Goal: Transaction & Acquisition: Purchase product/service

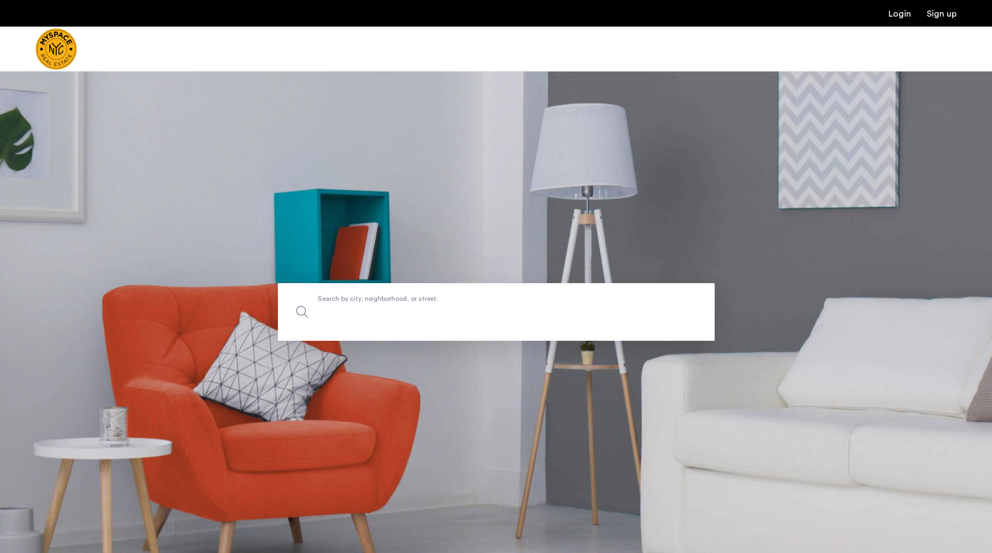
click at [369, 319] on input "Search by city, neighborhood, or street." at bounding box center [496, 312] width 437 height 58
click at [58, 50] on img "Cazamio Logo" at bounding box center [56, 49] width 42 height 42
click at [62, 60] on img "Cazamio Logo" at bounding box center [56, 49] width 42 height 42
click at [200, 64] on div at bounding box center [496, 49] width 992 height 45
click at [389, 305] on span "Search by city, neighborhood, or street." at bounding box center [471, 312] width 306 height 15
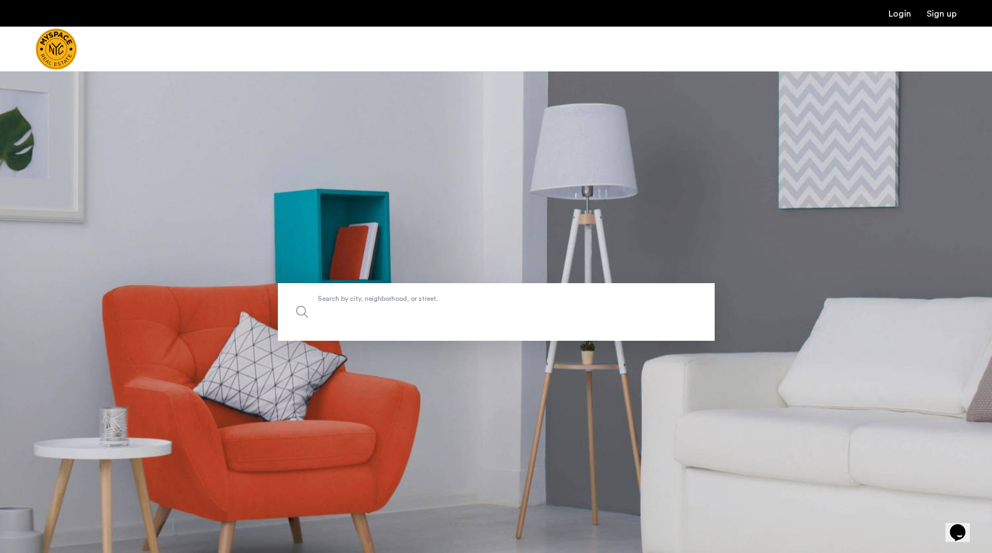
click at [389, 305] on input "Search by city, neighborhood, or street." at bounding box center [496, 312] width 437 height 58
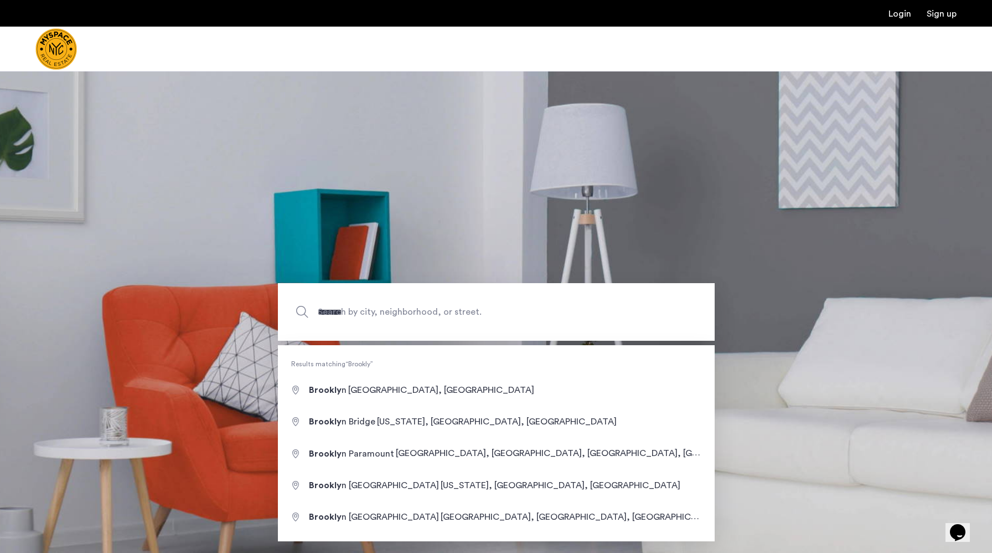
type input "**********"
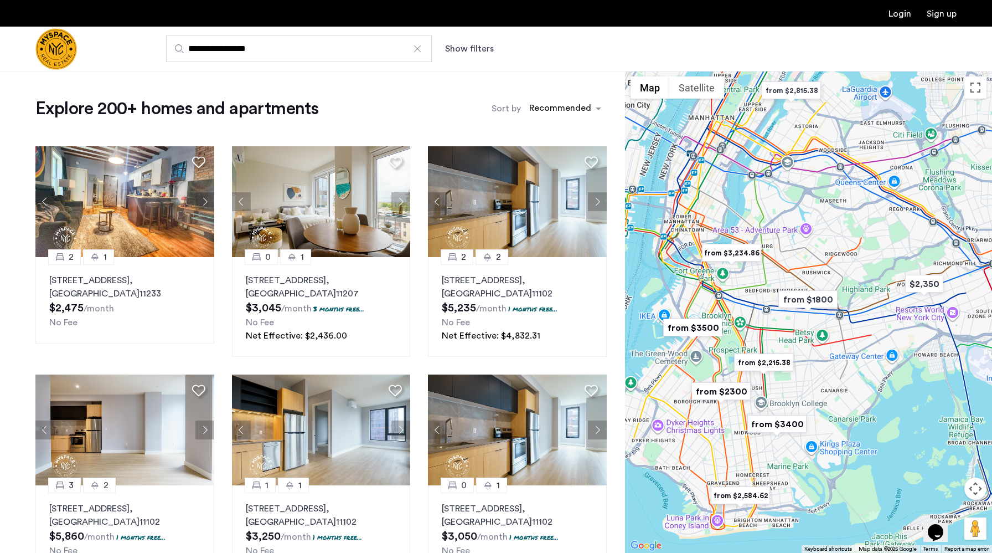
click at [802, 302] on img "from $1800" at bounding box center [808, 299] width 68 height 25
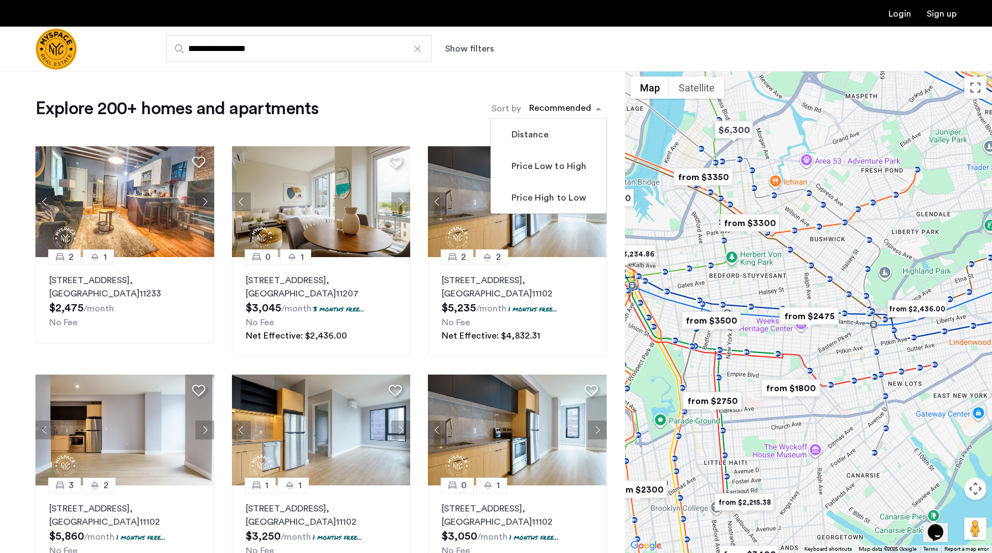
click at [574, 111] on div "sort-apartment" at bounding box center [560, 109] width 65 height 15
click at [559, 165] on label "Price Low to High" at bounding box center [547, 165] width 77 height 13
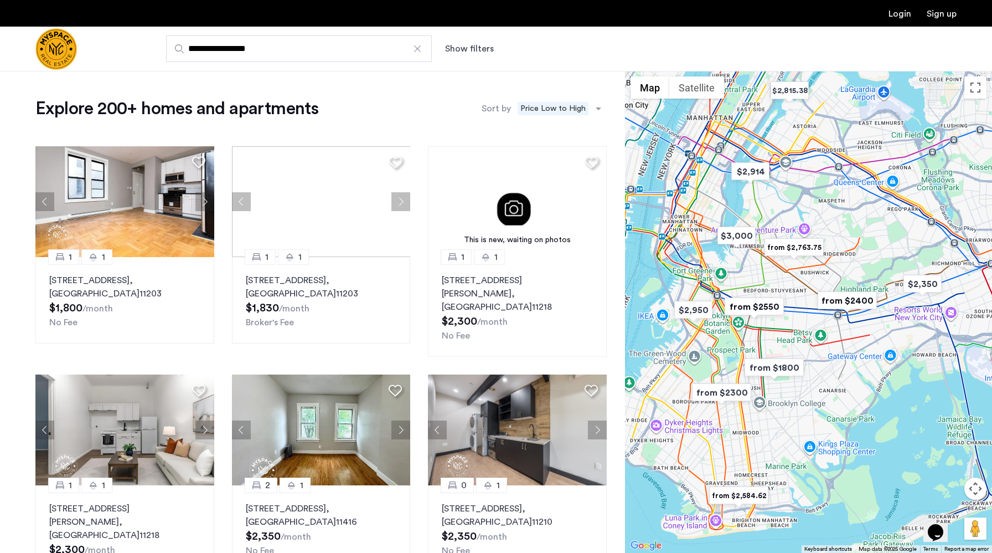
click at [477, 49] on button "Show filters" at bounding box center [469, 48] width 49 height 13
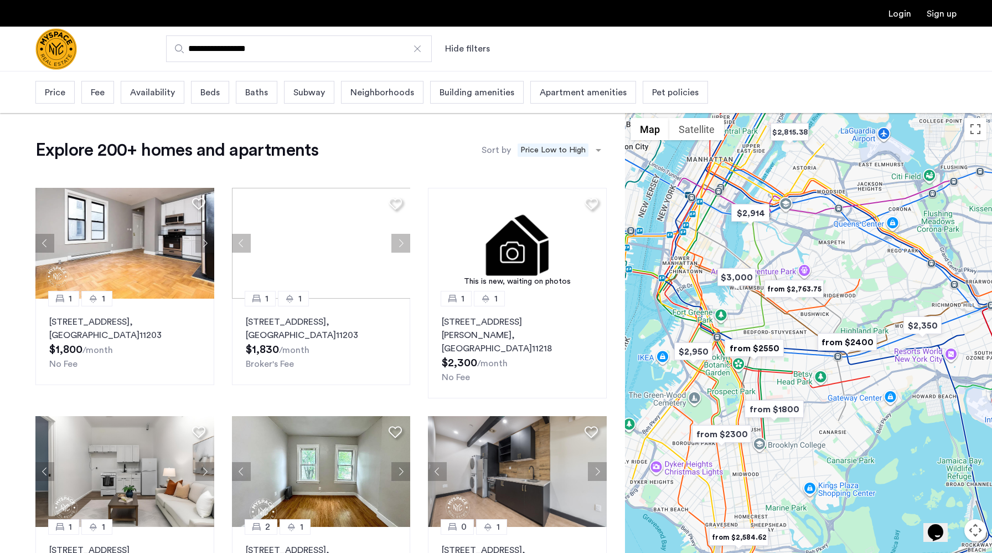
click at [135, 97] on span "Availability" at bounding box center [152, 92] width 45 height 13
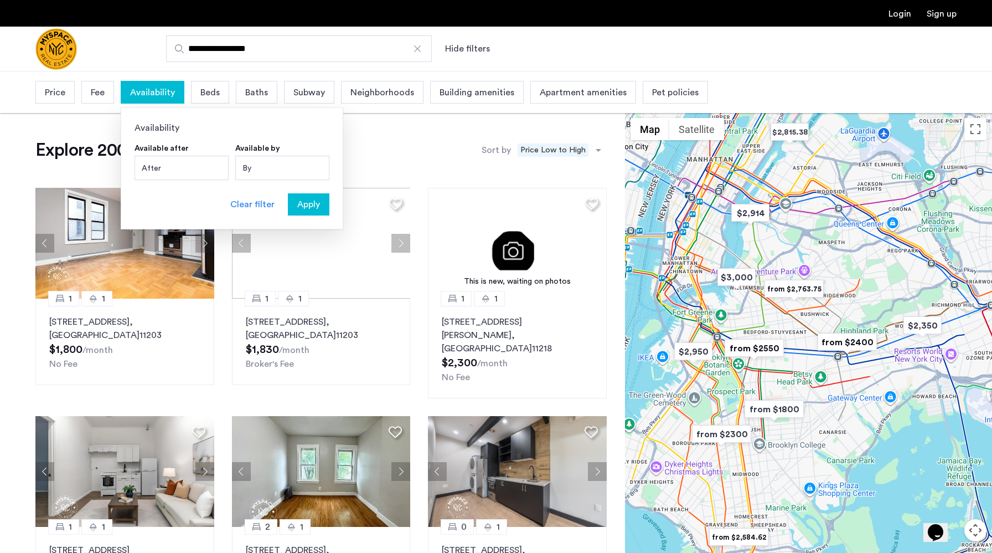
click at [243, 166] on div "By" at bounding box center [282, 168] width 94 height 24
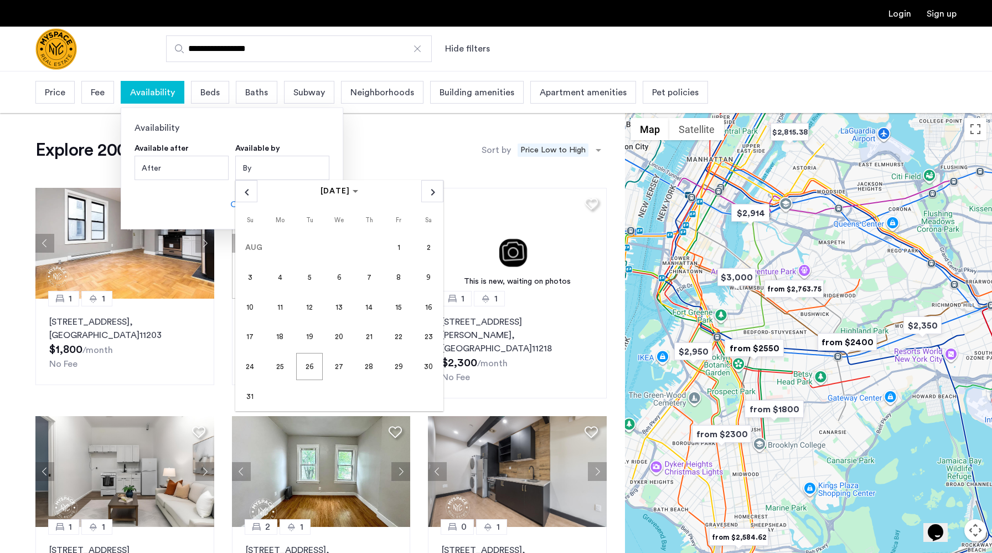
click at [193, 165] on div "After" at bounding box center [182, 168] width 94 height 24
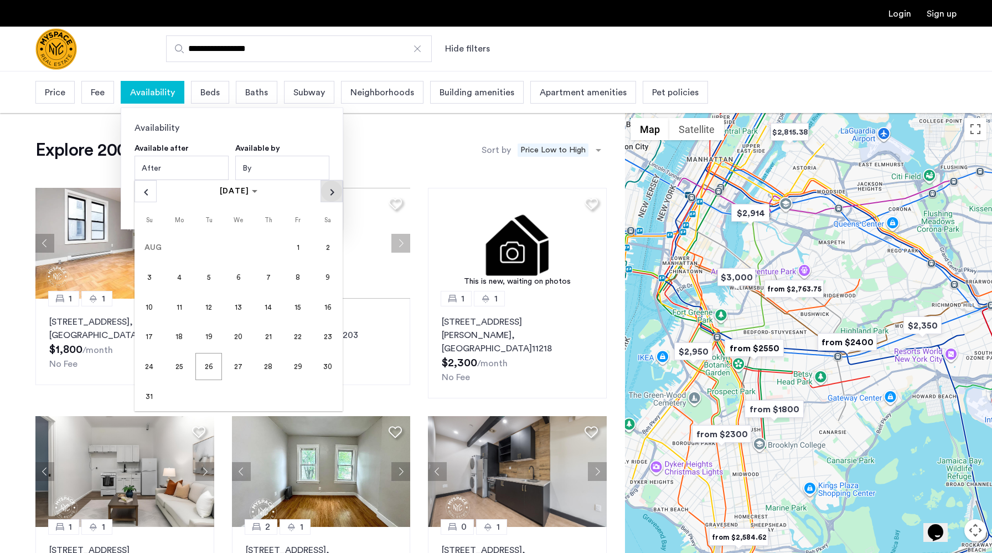
click at [327, 192] on span "Next month" at bounding box center [331, 190] width 21 height 21
click at [146, 193] on span "Previous month" at bounding box center [145, 190] width 21 height 21
click at [238, 242] on span "1" at bounding box center [238, 247] width 27 height 27
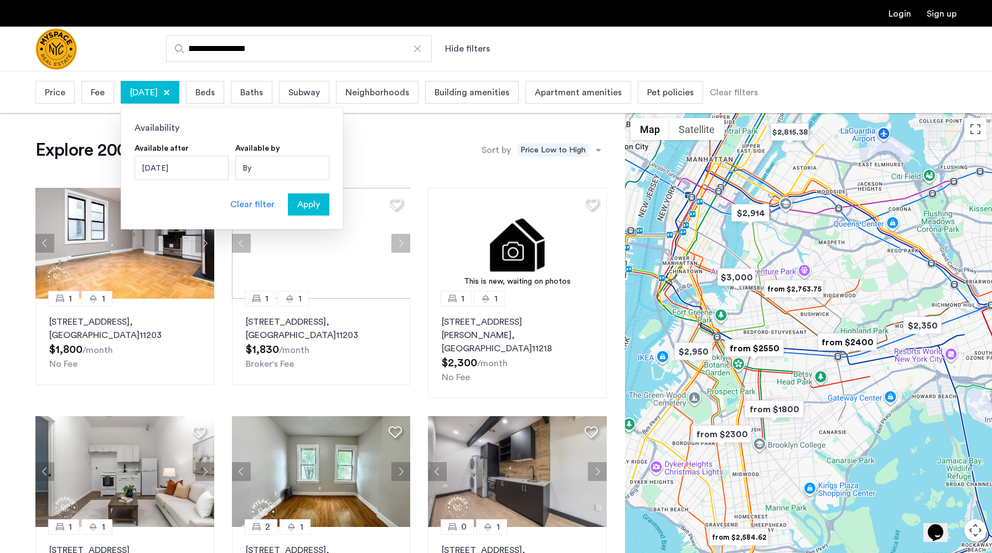
click at [316, 203] on span "Apply" at bounding box center [308, 204] width 23 height 13
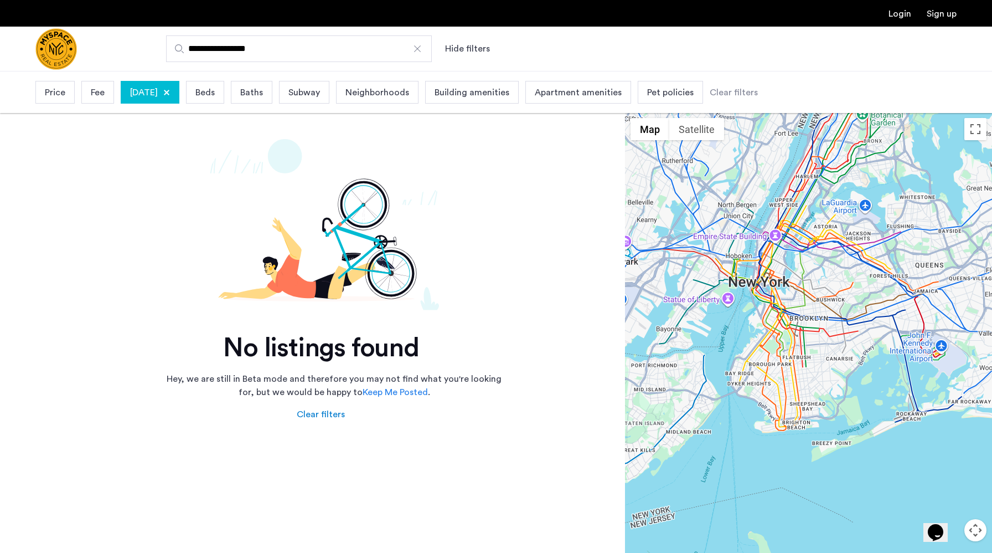
click at [179, 93] on div "October 1, 2025" at bounding box center [150, 92] width 59 height 23
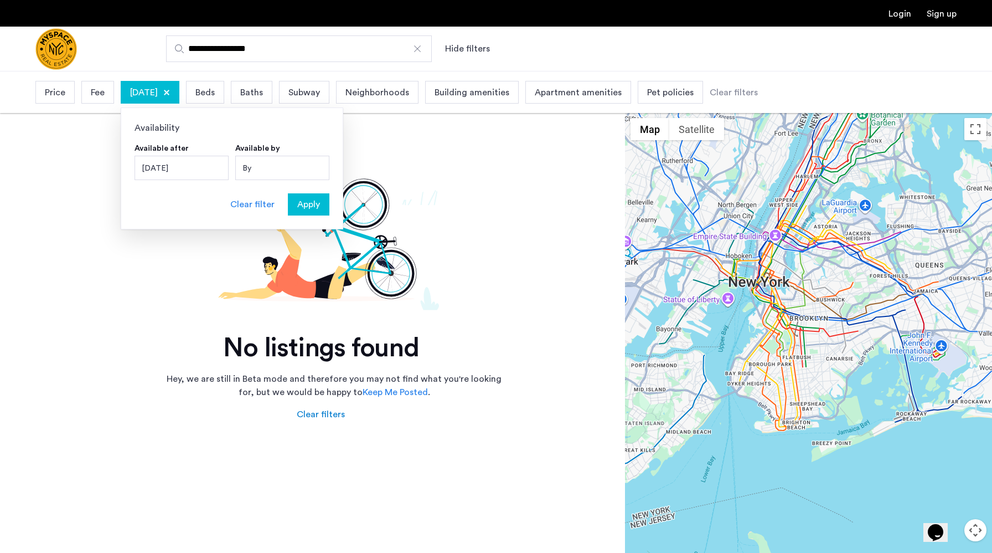
click at [252, 202] on div "Clear filter" at bounding box center [252, 204] width 44 height 13
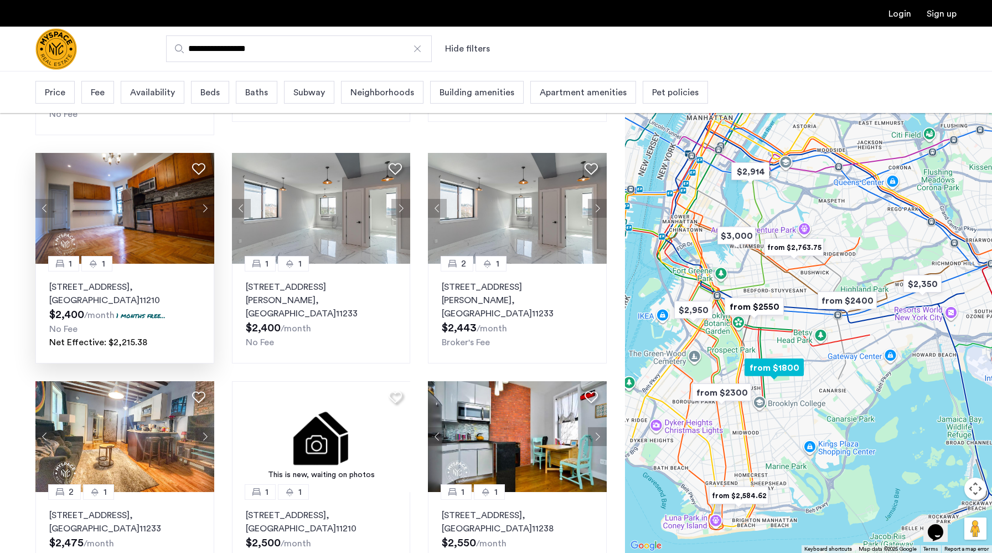
scroll to position [731, 0]
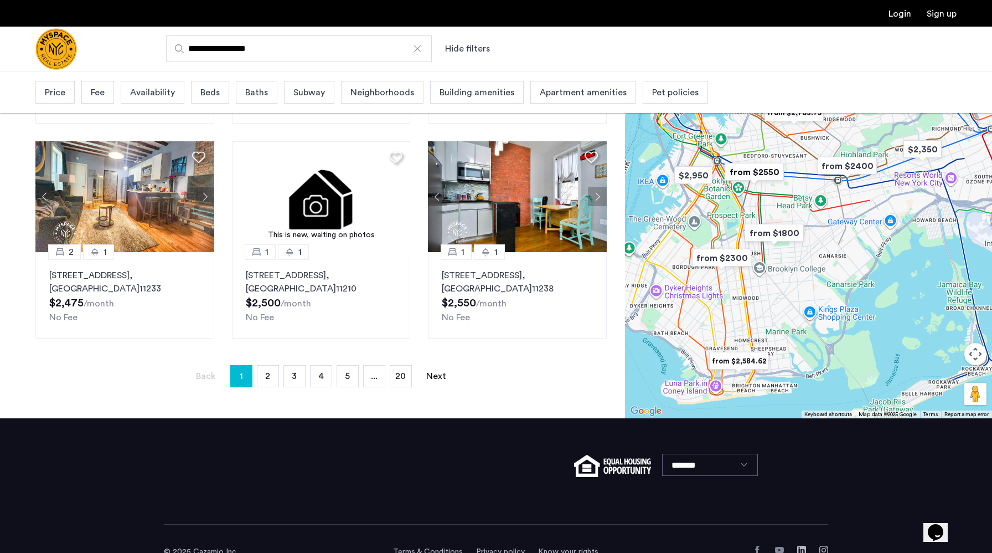
click at [152, 94] on span "Availability" at bounding box center [152, 92] width 45 height 13
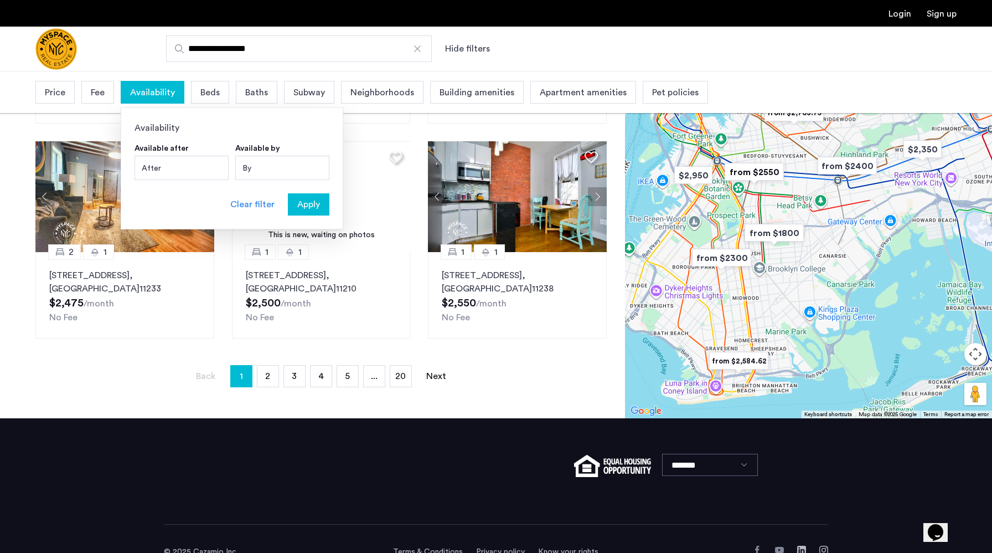
click at [57, 97] on span "Price" at bounding box center [55, 92] width 20 height 13
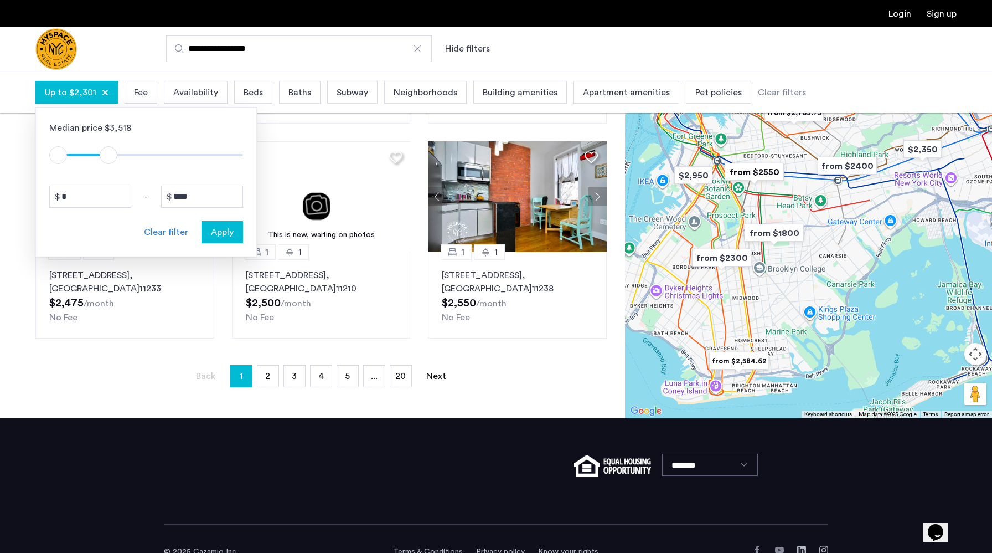
type input "****"
drag, startPoint x: 232, startPoint y: 157, endPoint x: 111, endPoint y: 158, distance: 121.3
click at [111, 158] on span "ngx-slider-max" at bounding box center [109, 155] width 18 height 18
click at [223, 230] on span "Apply" at bounding box center [222, 231] width 23 height 13
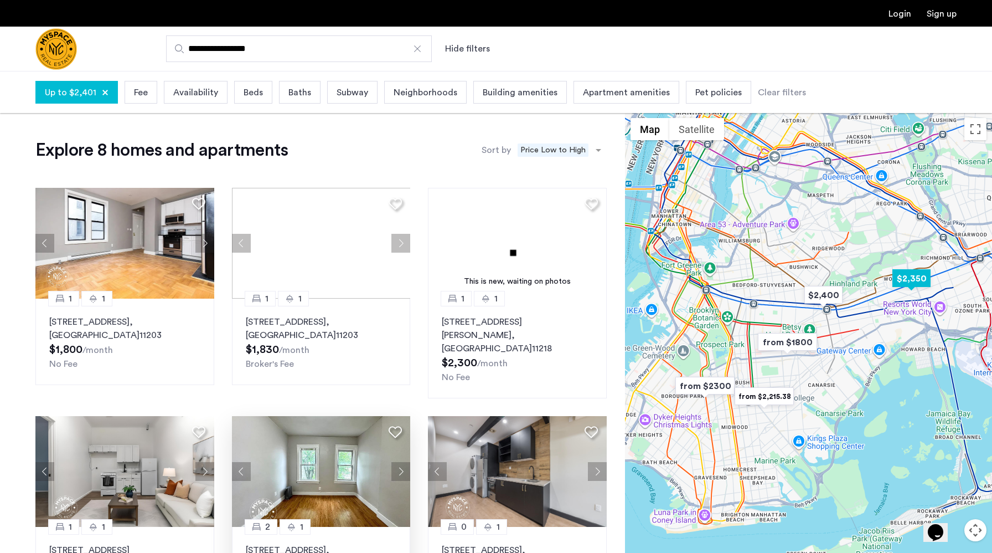
scroll to position [4, 0]
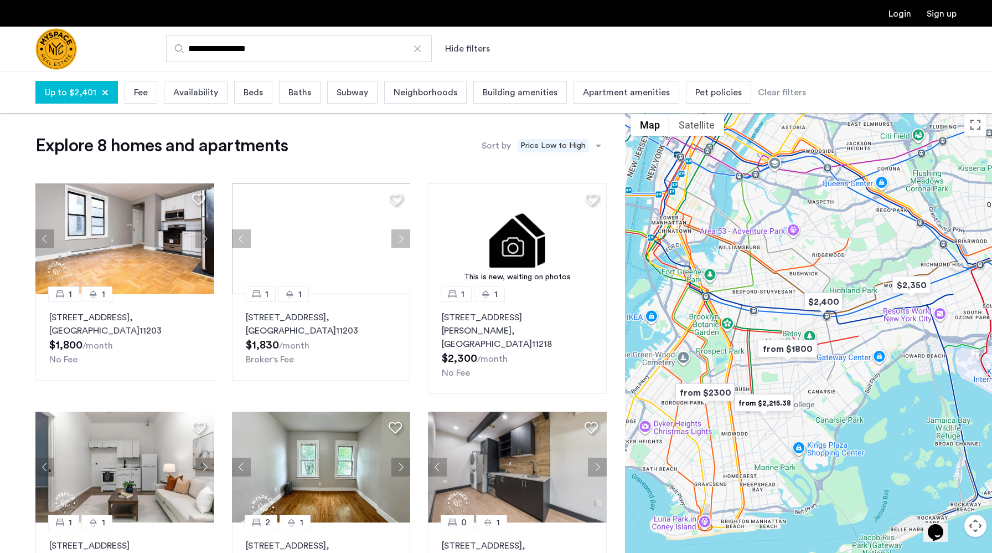
drag, startPoint x: 683, startPoint y: 180, endPoint x: 683, endPoint y: 333, distance: 152.8
click at [683, 333] on div "To navigate, press the arrow keys." at bounding box center [808, 349] width 367 height 482
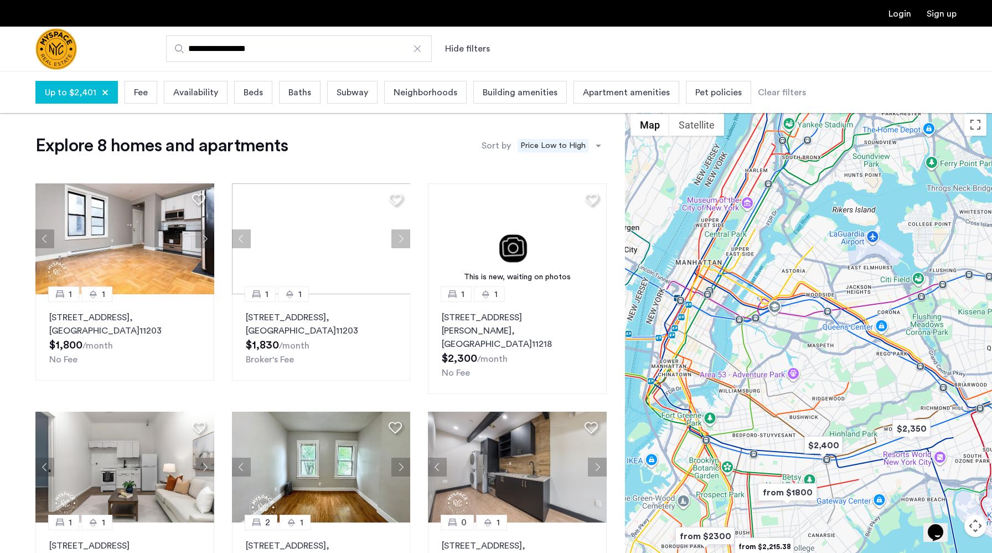
click at [688, 331] on div "To navigate, press the arrow keys." at bounding box center [808, 349] width 367 height 482
click at [416, 52] on div at bounding box center [417, 48] width 11 height 11
click at [416, 52] on input "**********" at bounding box center [299, 48] width 266 height 27
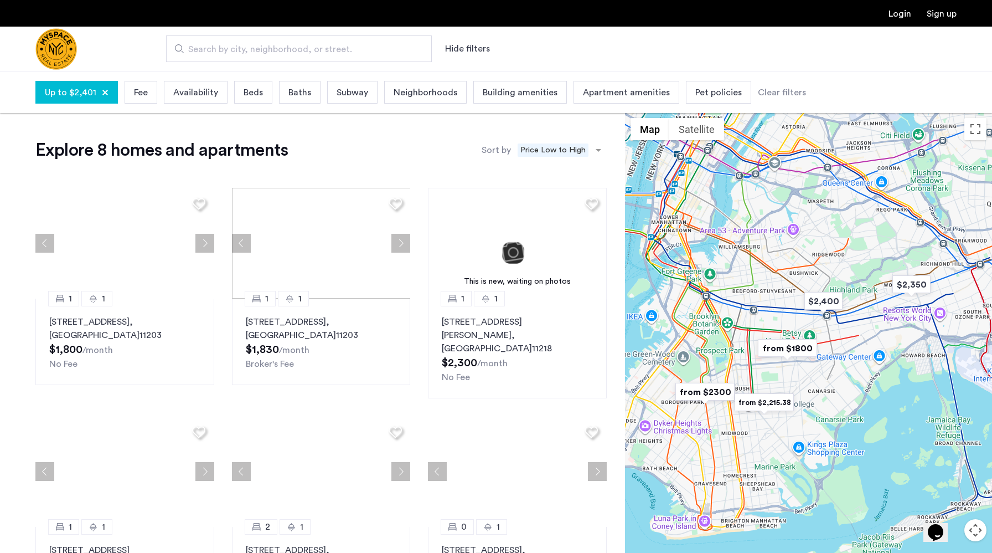
click at [330, 48] on span "Search by city, neighborhood, or street." at bounding box center [294, 49] width 213 height 13
click at [330, 48] on input "Search by city, neighborhood, or street." at bounding box center [299, 48] width 266 height 27
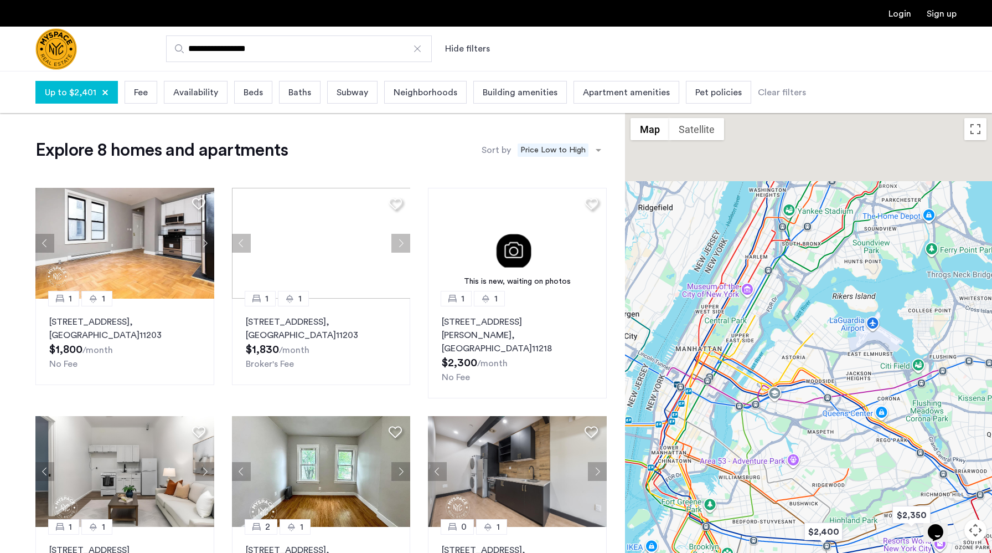
drag, startPoint x: 665, startPoint y: 226, endPoint x: 664, endPoint y: 467, distance: 240.8
click at [664, 467] on div "To navigate, press the arrow keys." at bounding box center [808, 353] width 367 height 482
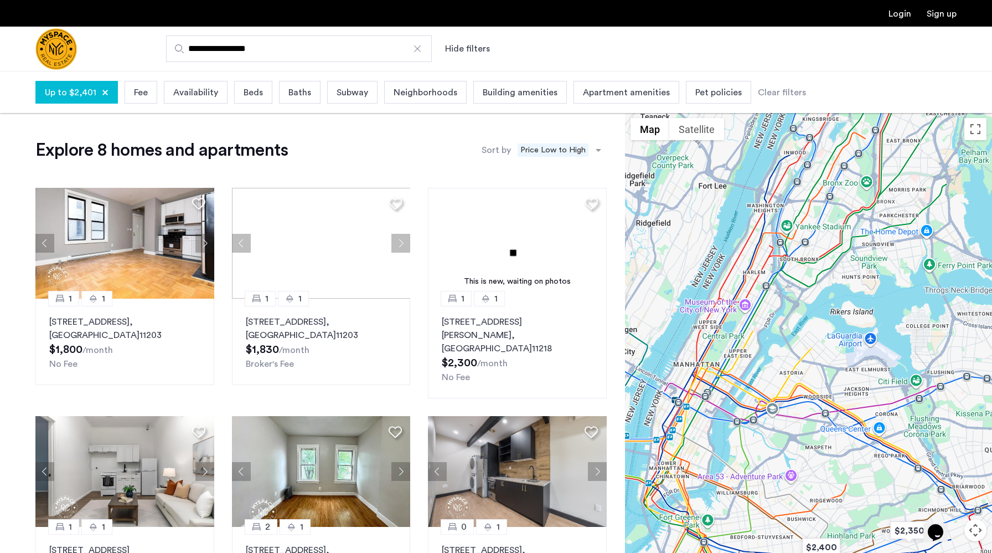
click at [305, 45] on input "**********" at bounding box center [299, 48] width 266 height 27
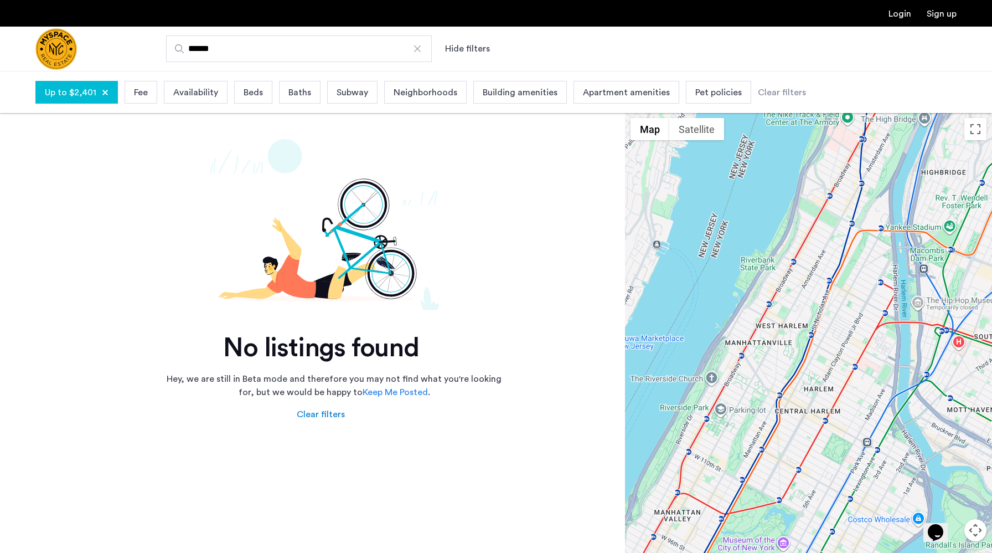
click at [278, 55] on input "******" at bounding box center [299, 48] width 266 height 27
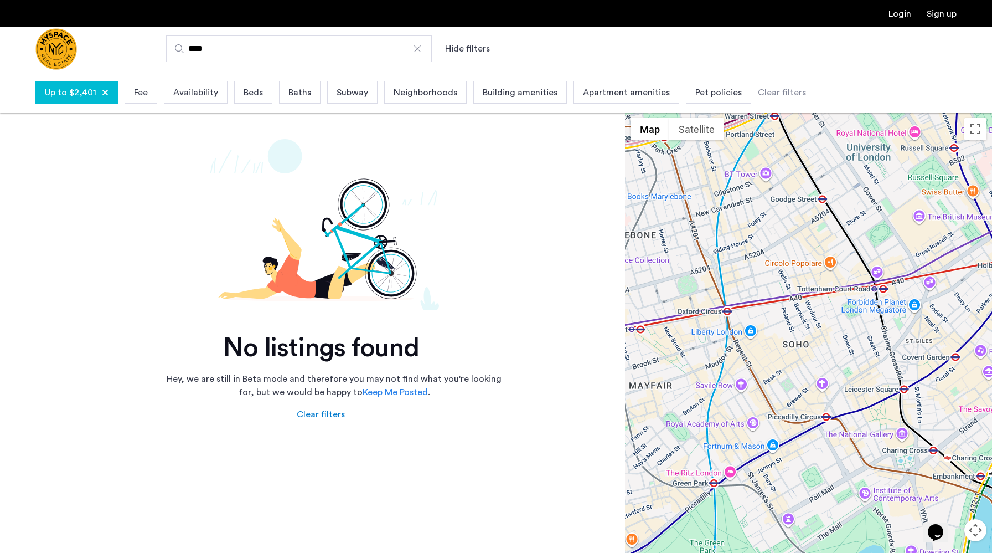
click at [410, 51] on input "****" at bounding box center [299, 48] width 266 height 27
type input "****"
click at [421, 50] on div at bounding box center [417, 48] width 11 height 11
click at [421, 50] on input "****" at bounding box center [299, 48] width 266 height 27
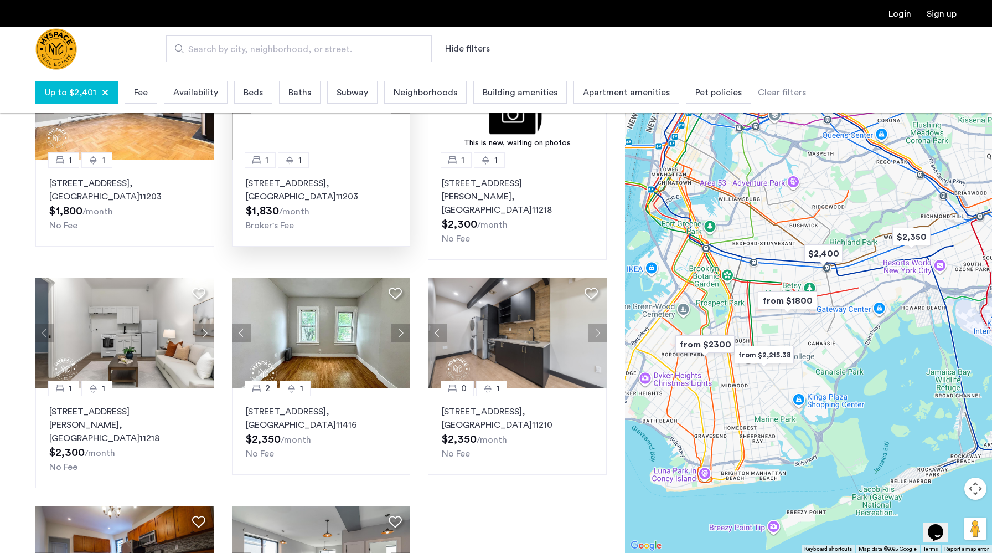
scroll to position [58, 0]
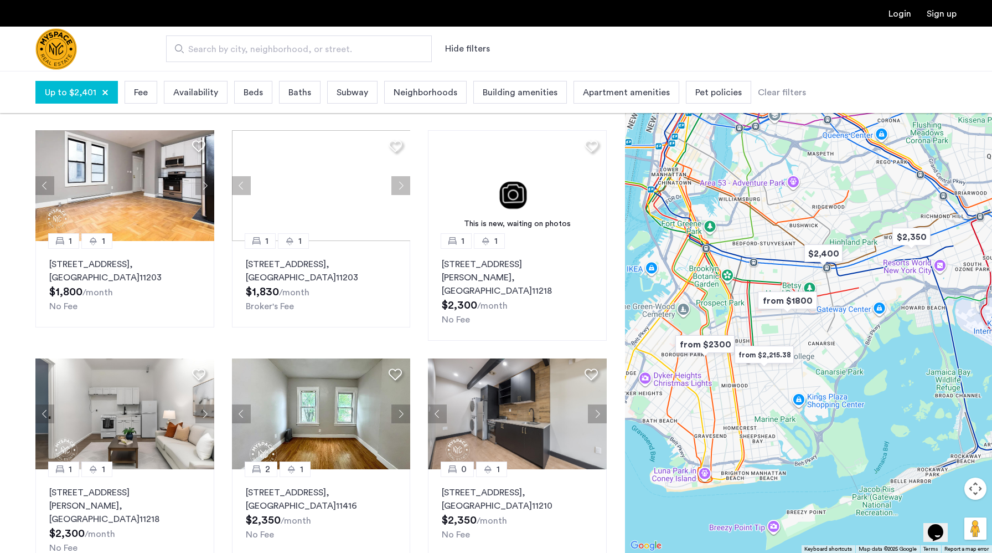
click at [110, 95] on div "Up to $2,401" at bounding box center [76, 92] width 82 height 23
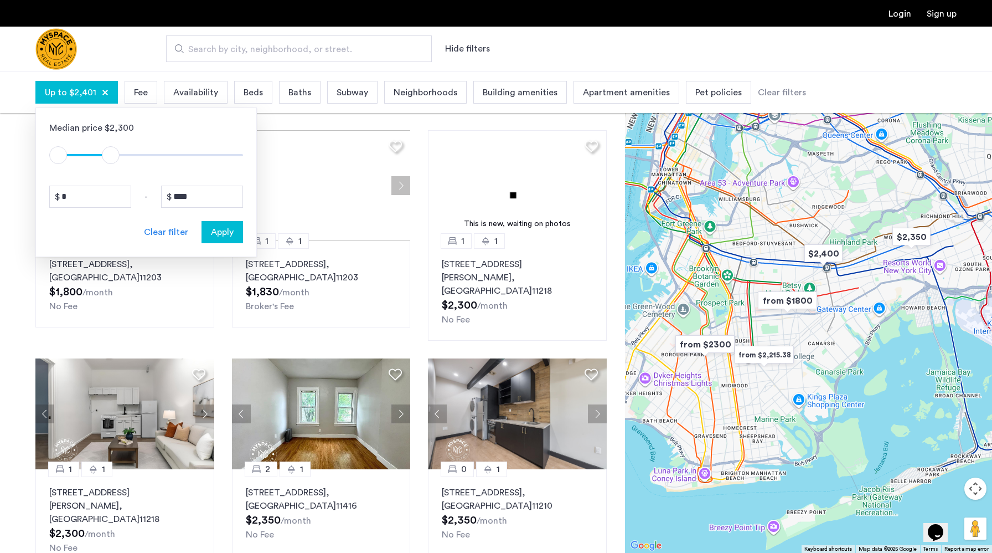
click at [104, 95] on div at bounding box center [105, 92] width 7 height 7
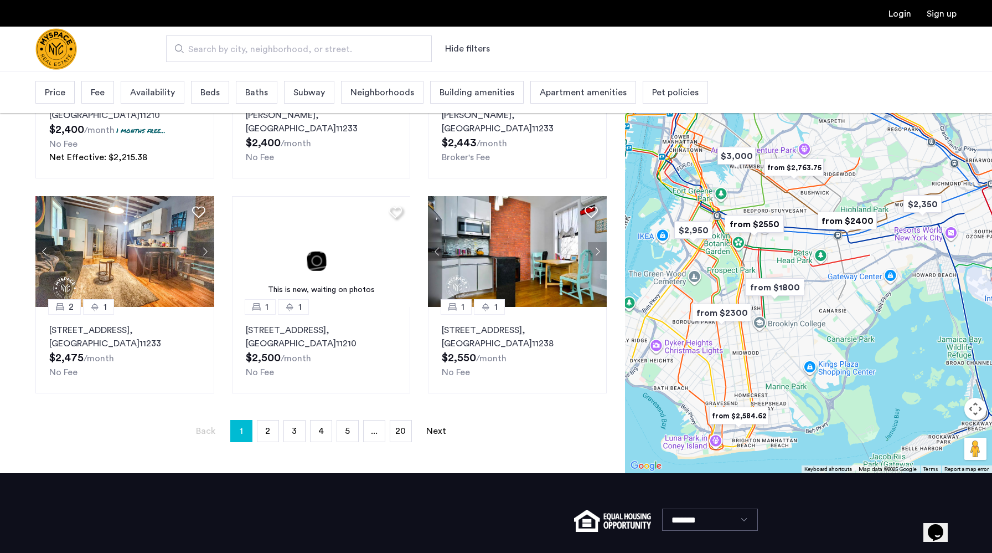
scroll to position [678, 0]
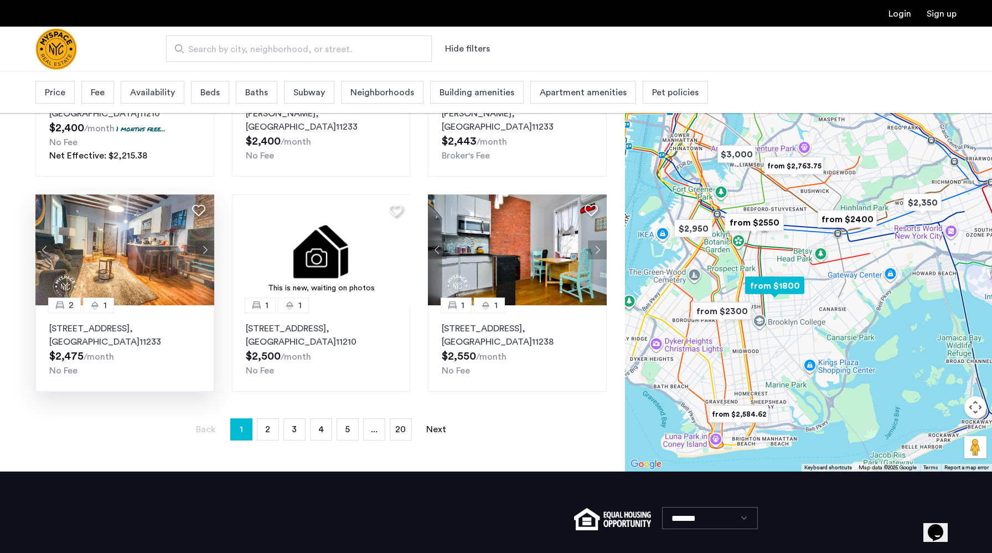
click at [205, 240] on button "Next apartment" at bounding box center [204, 249] width 19 height 19
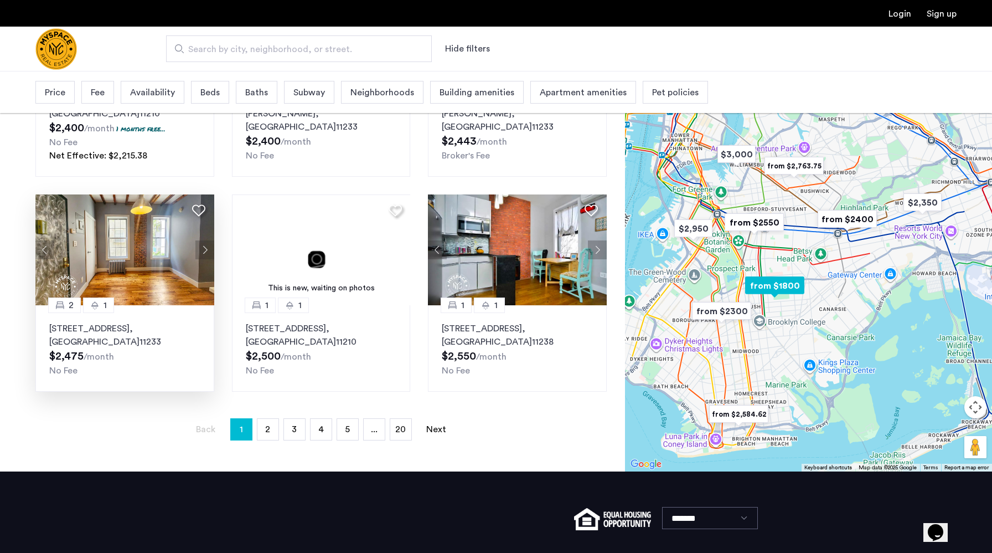
click at [205, 240] on button "Next apartment" at bounding box center [204, 249] width 19 height 19
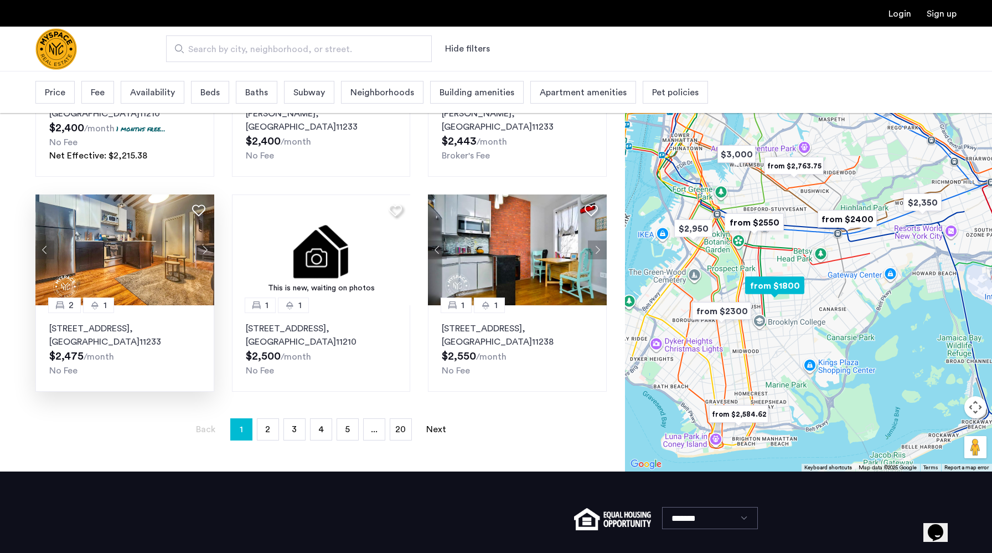
click at [205, 240] on button "Next apartment" at bounding box center [204, 249] width 19 height 19
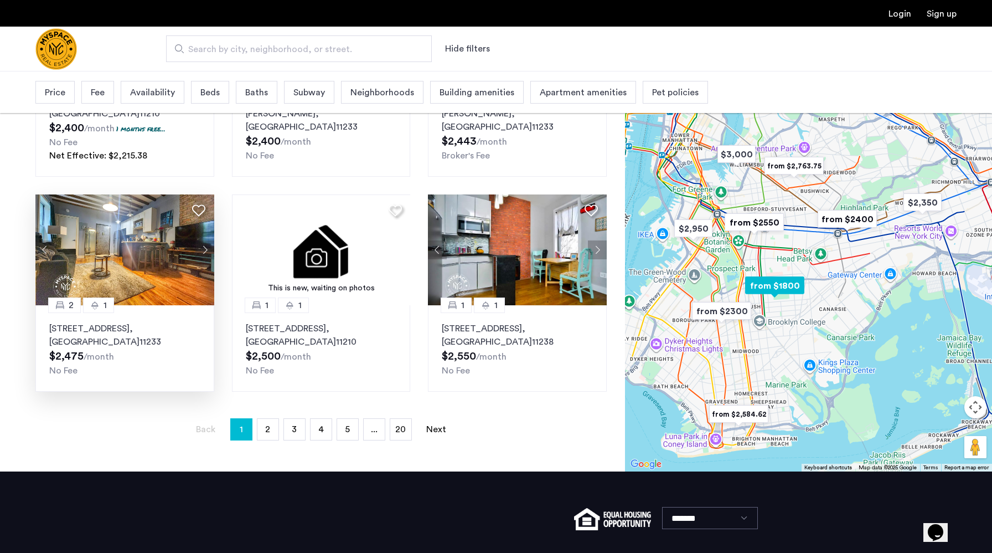
click at [205, 240] on button "Next apartment" at bounding box center [204, 249] width 19 height 19
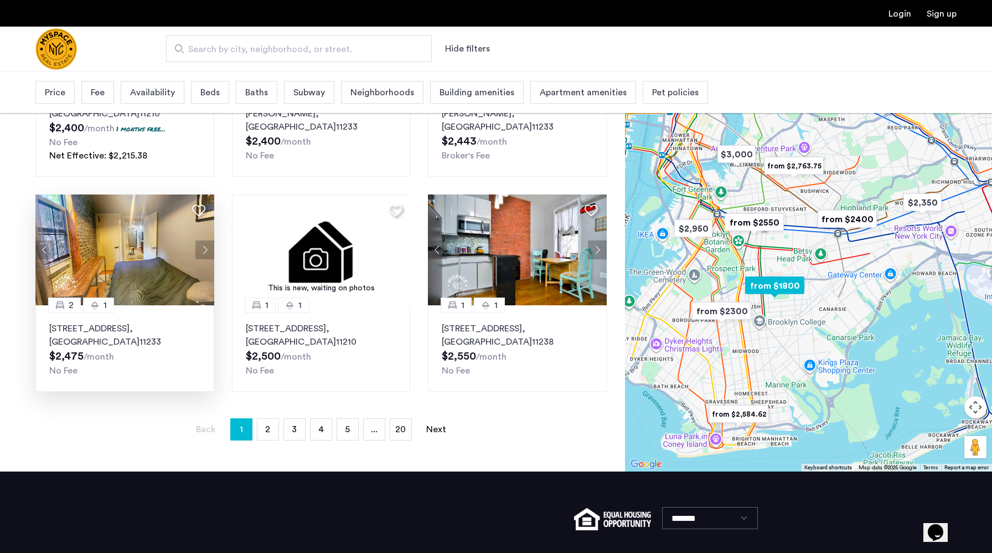
click at [205, 240] on button "Next apartment" at bounding box center [204, 249] width 19 height 19
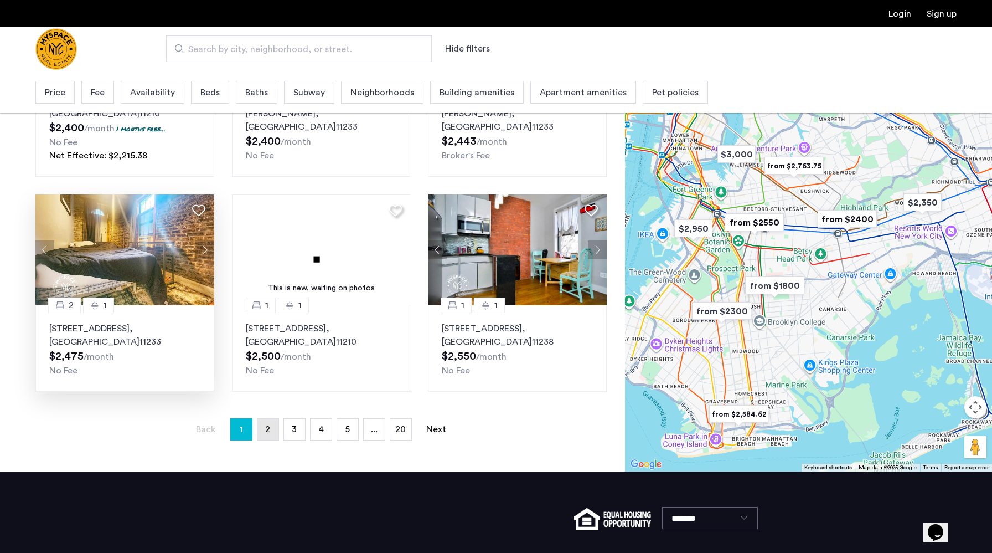
click at [265, 419] on link "page 2" at bounding box center [267, 429] width 21 height 21
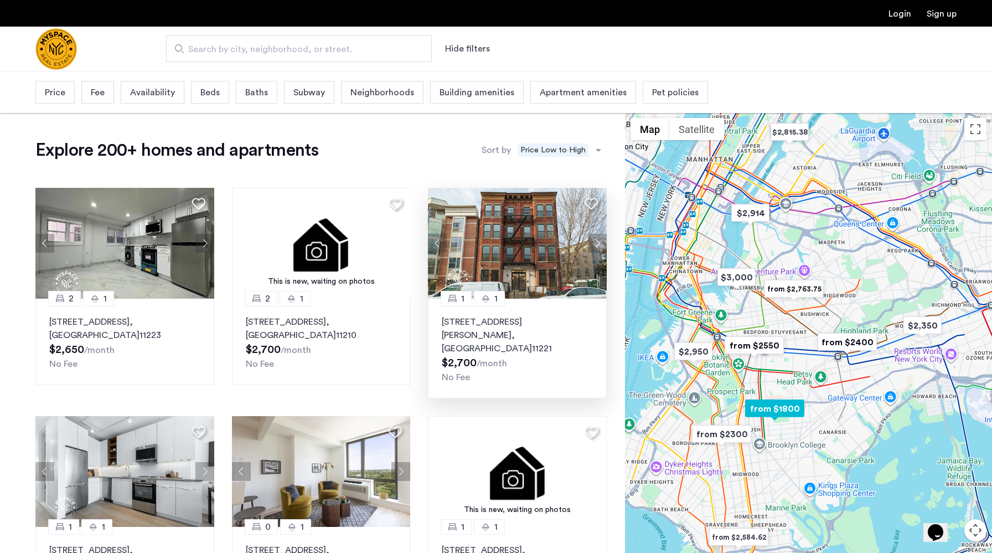
click at [598, 245] on button "Next apartment" at bounding box center [597, 243] width 19 height 19
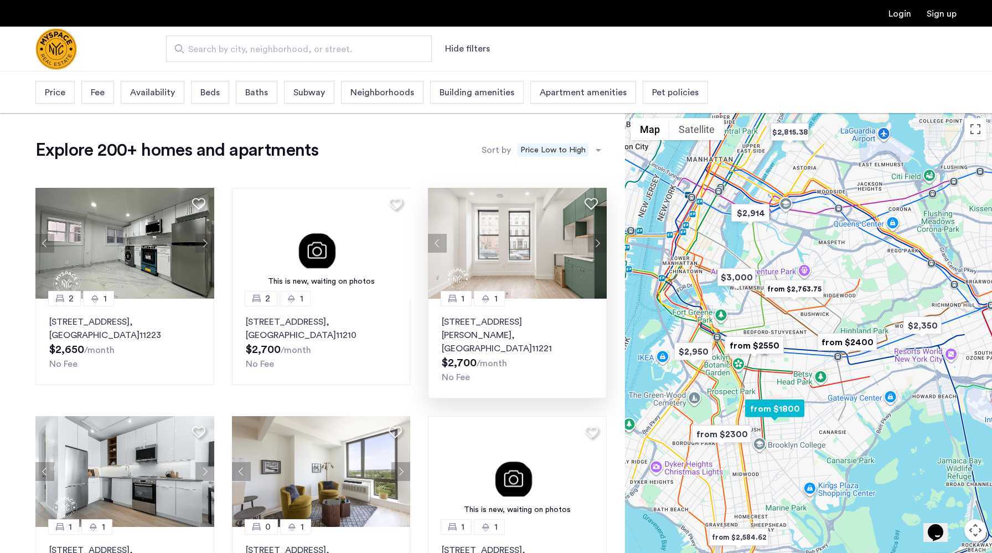
click at [598, 244] on button "Next apartment" at bounding box center [597, 243] width 19 height 19
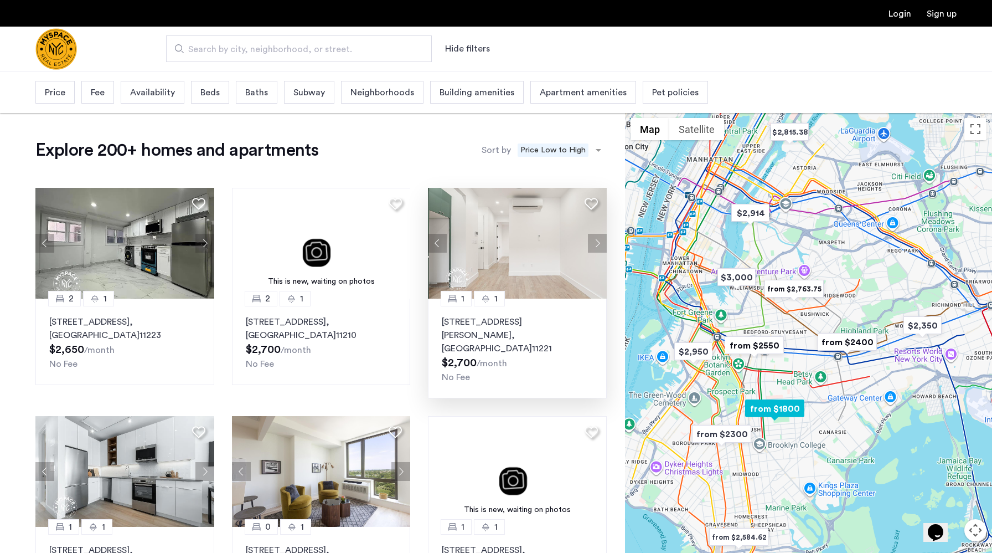
click at [598, 244] on button "Next apartment" at bounding box center [597, 243] width 19 height 19
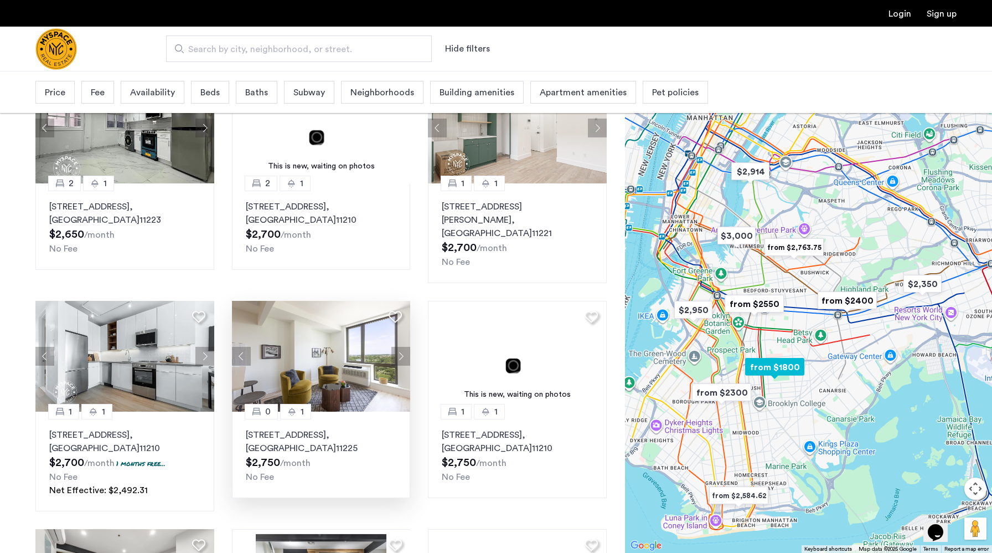
scroll to position [128, 0]
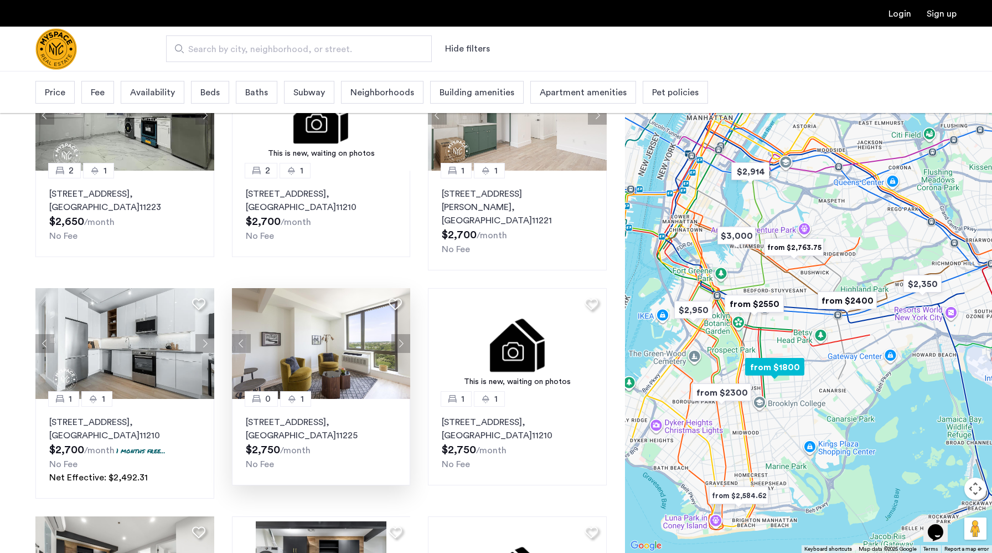
click at [401, 334] on button "Next apartment" at bounding box center [400, 343] width 19 height 19
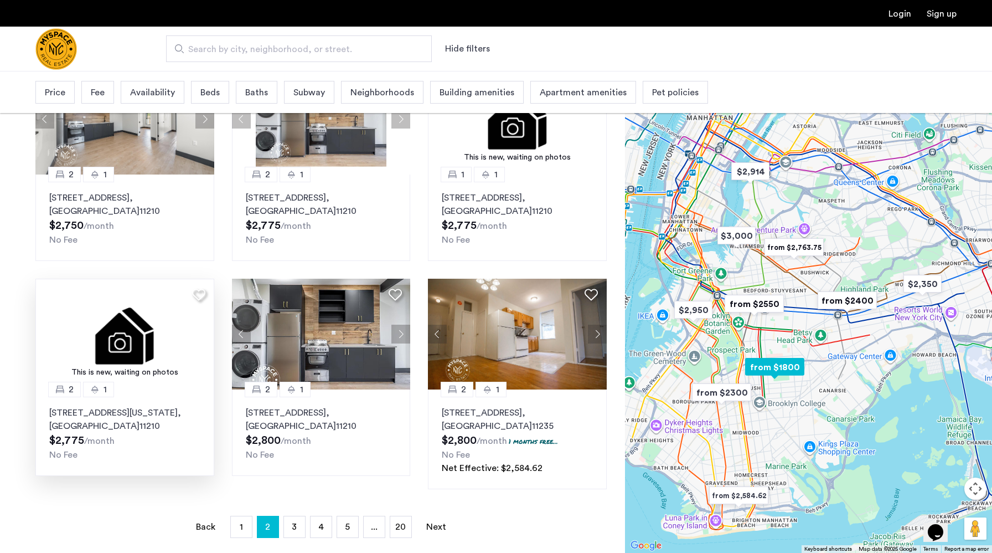
scroll to position [587, 0]
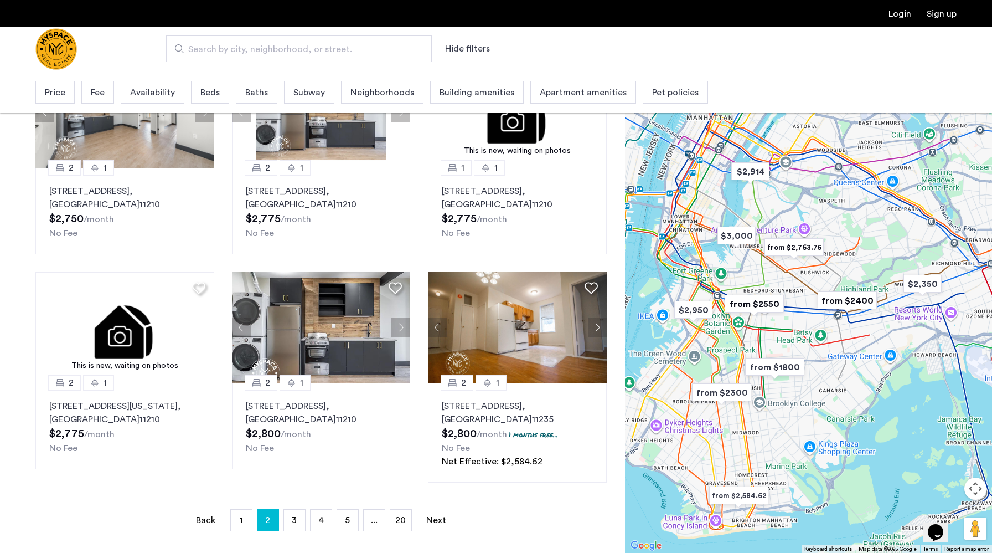
click at [57, 98] on span "Price" at bounding box center [55, 92] width 20 height 13
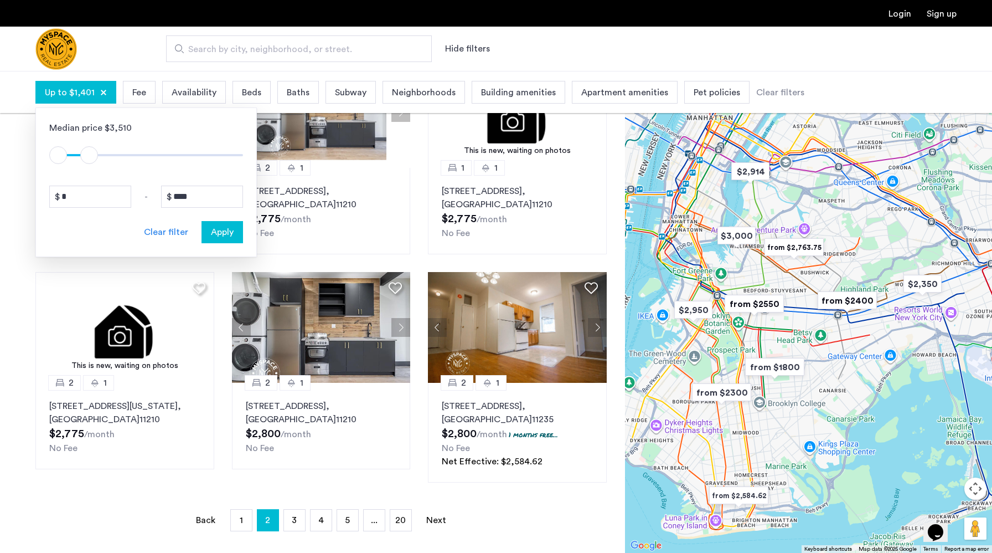
type input "****"
drag, startPoint x: 227, startPoint y: 152, endPoint x: 90, endPoint y: 153, distance: 136.8
click at [90, 153] on span "ngx-slider-max" at bounding box center [89, 155] width 18 height 18
click at [225, 228] on span "Apply" at bounding box center [222, 231] width 23 height 13
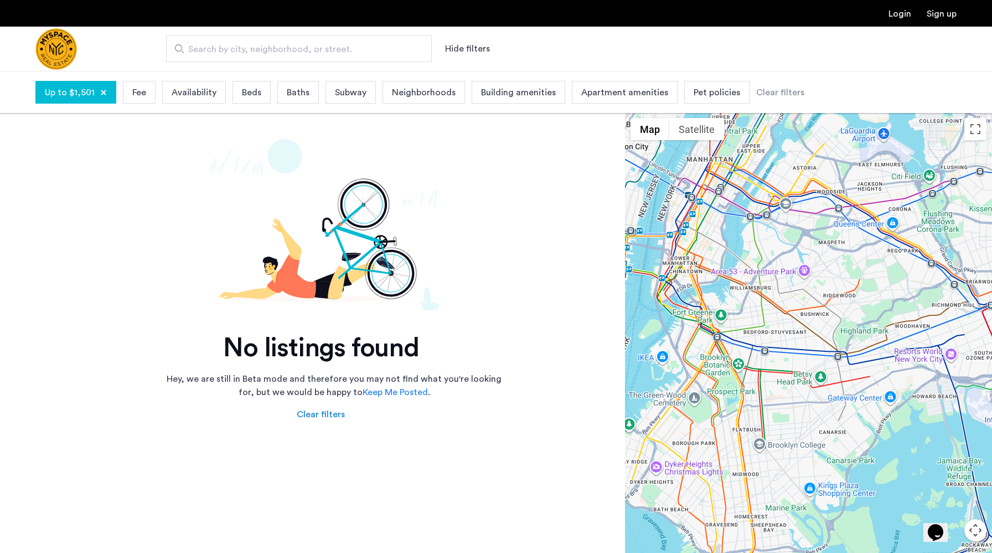
click at [100, 92] on div at bounding box center [103, 92] width 7 height 7
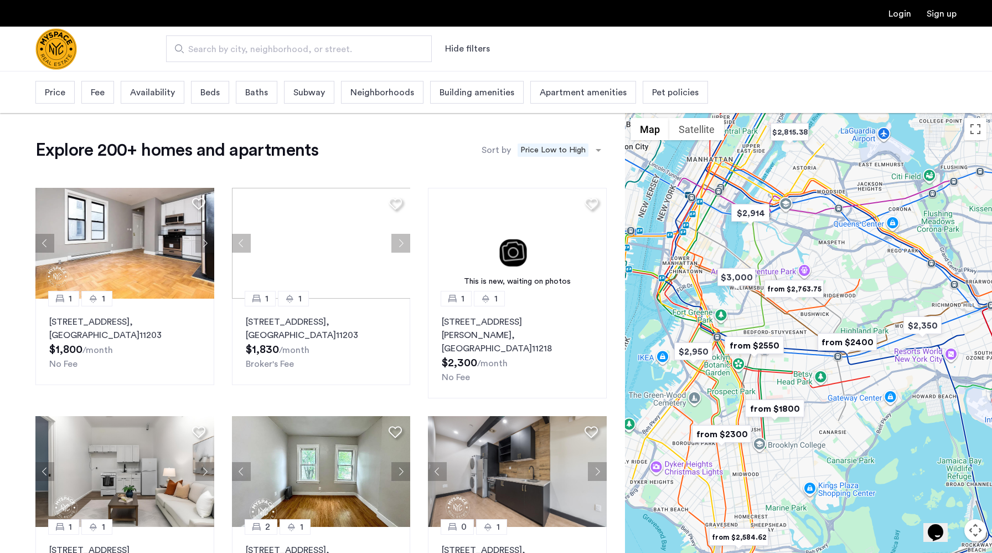
click at [47, 93] on span "Price" at bounding box center [55, 92] width 20 height 13
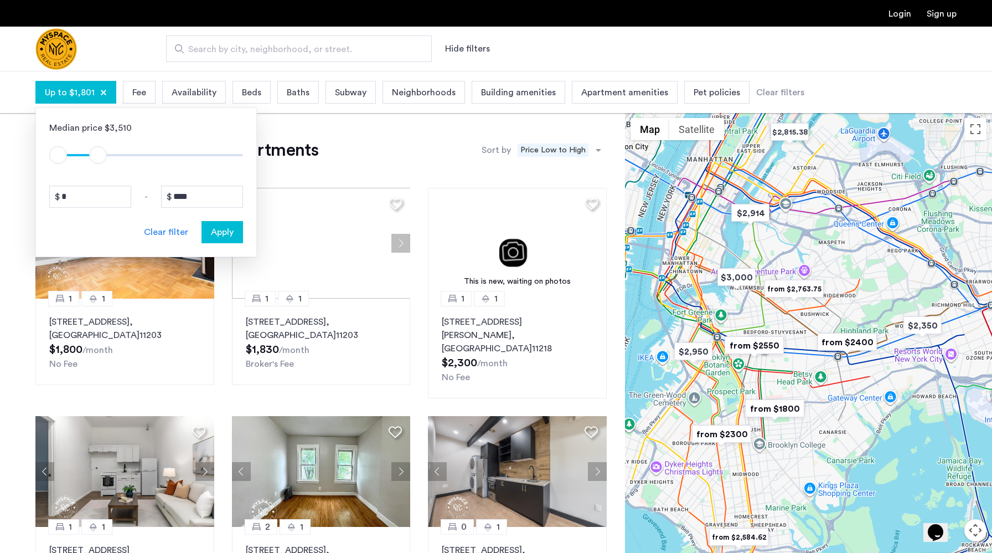
drag, startPoint x: 236, startPoint y: 154, endPoint x: 99, endPoint y: 156, distance: 137.3
click at [99, 156] on span "ngx-slider-max" at bounding box center [98, 155] width 18 height 18
click at [199, 199] on input "****" at bounding box center [202, 196] width 82 height 22
type input "****"
click at [221, 233] on span "Apply" at bounding box center [222, 231] width 23 height 13
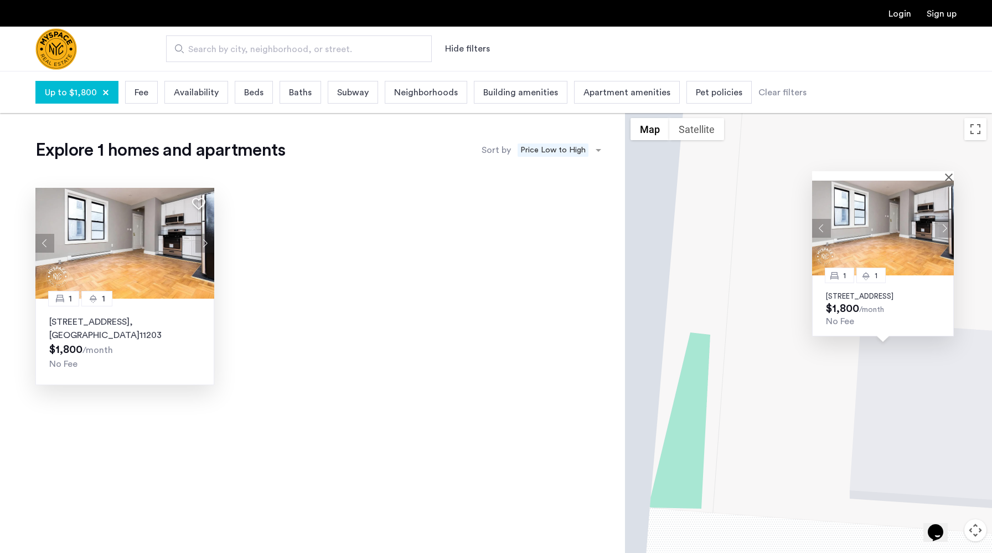
click at [202, 244] on button "Next apartment" at bounding box center [204, 243] width 19 height 19
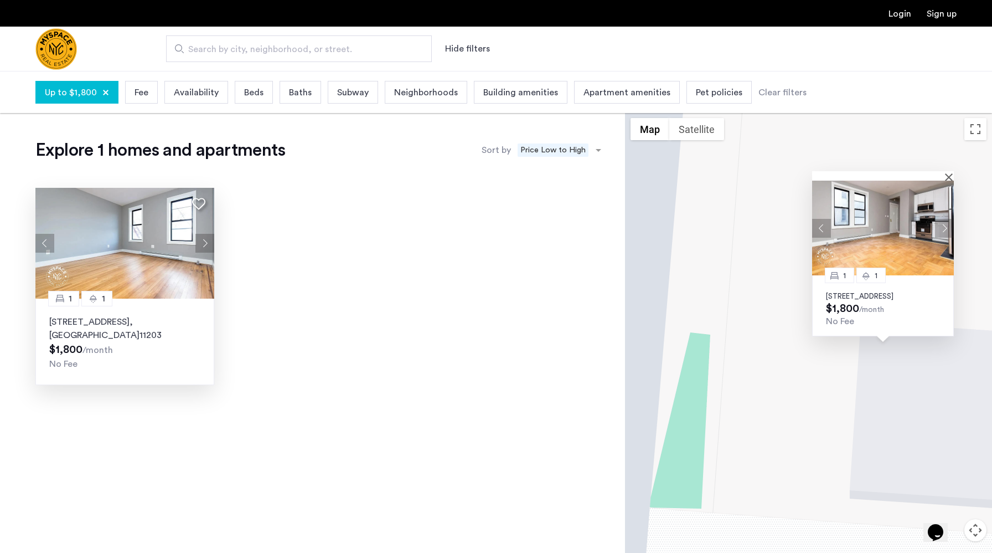
click at [202, 244] on button "Next apartment" at bounding box center [204, 243] width 19 height 19
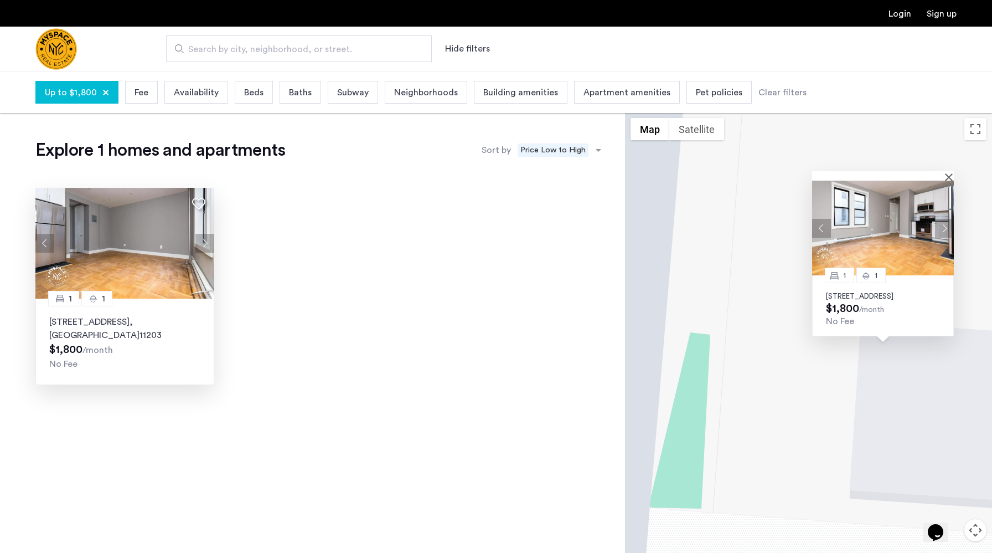
click at [98, 90] on div "Up to $1,800" at bounding box center [76, 92] width 83 height 23
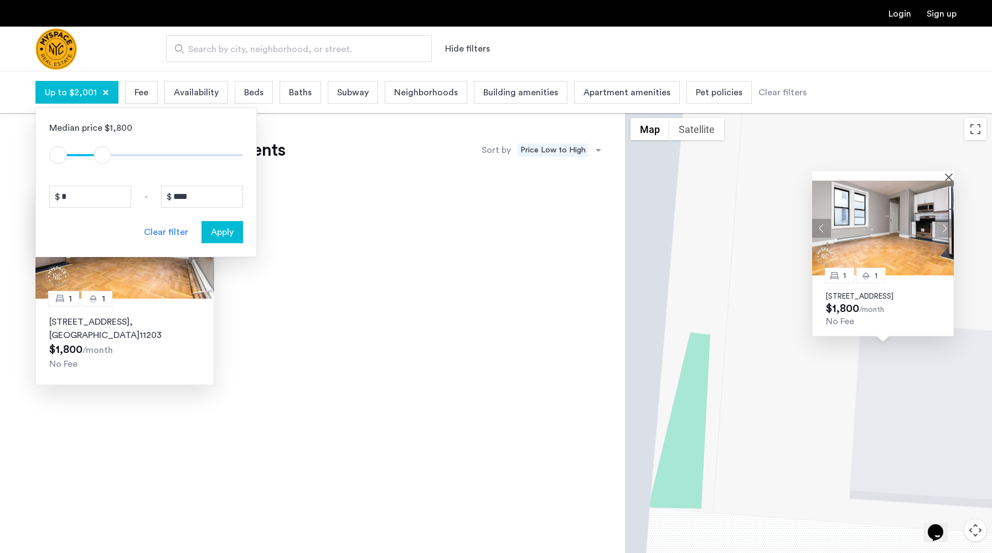
type input "****"
drag, startPoint x: 98, startPoint y: 156, endPoint x: 113, endPoint y: 154, distance: 15.0
click at [113, 154] on span "ngx-slider-max" at bounding box center [113, 155] width 18 height 18
click at [214, 231] on span "Apply" at bounding box center [222, 231] width 23 height 13
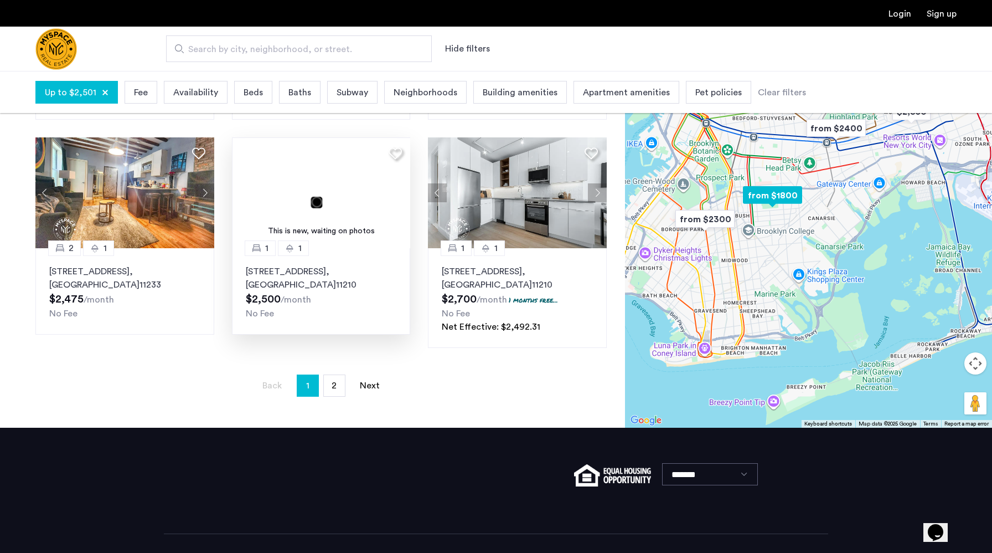
scroll to position [745, 0]
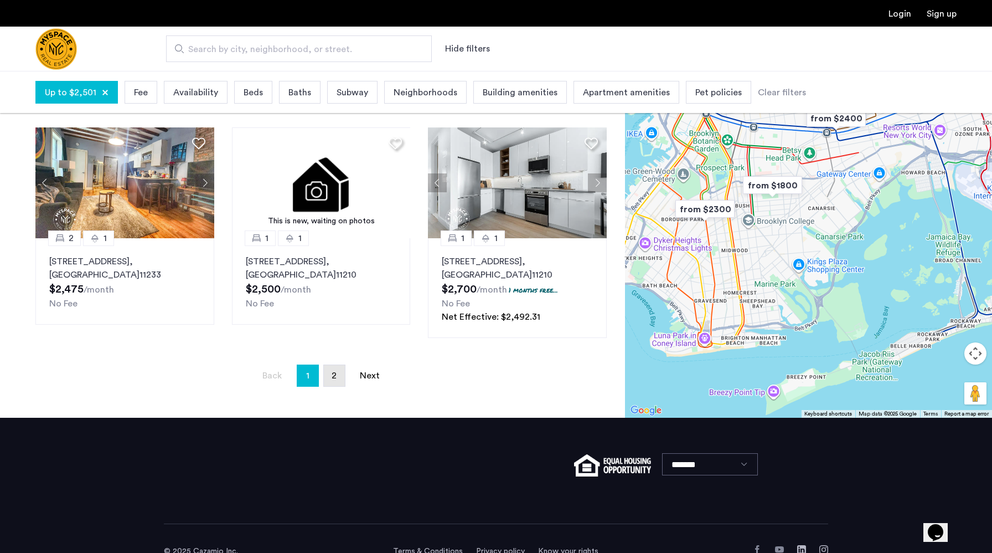
click at [337, 365] on link "page 2" at bounding box center [334, 375] width 21 height 21
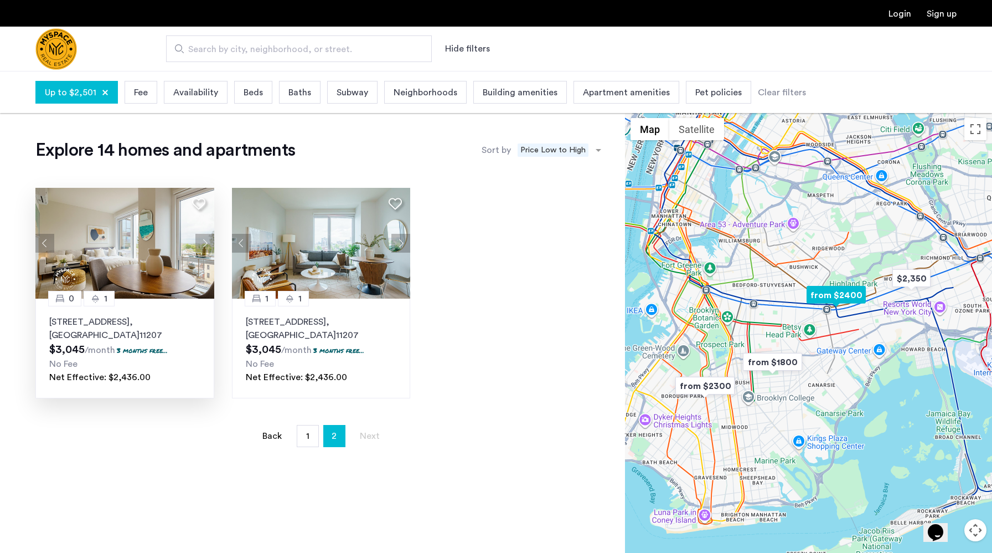
click at [200, 238] on button "Next apartment" at bounding box center [204, 243] width 19 height 19
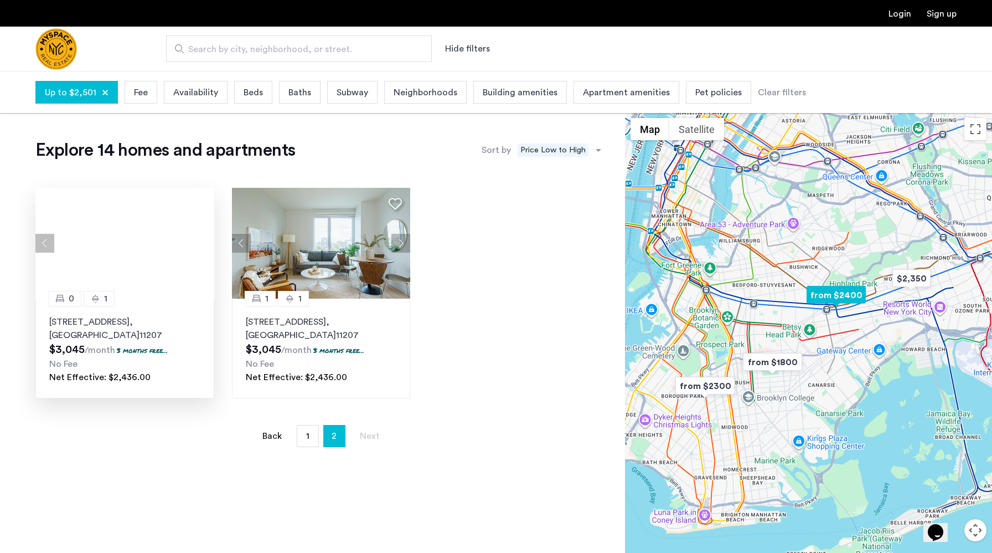
click at [200, 238] on div at bounding box center [124, 243] width 179 height 111
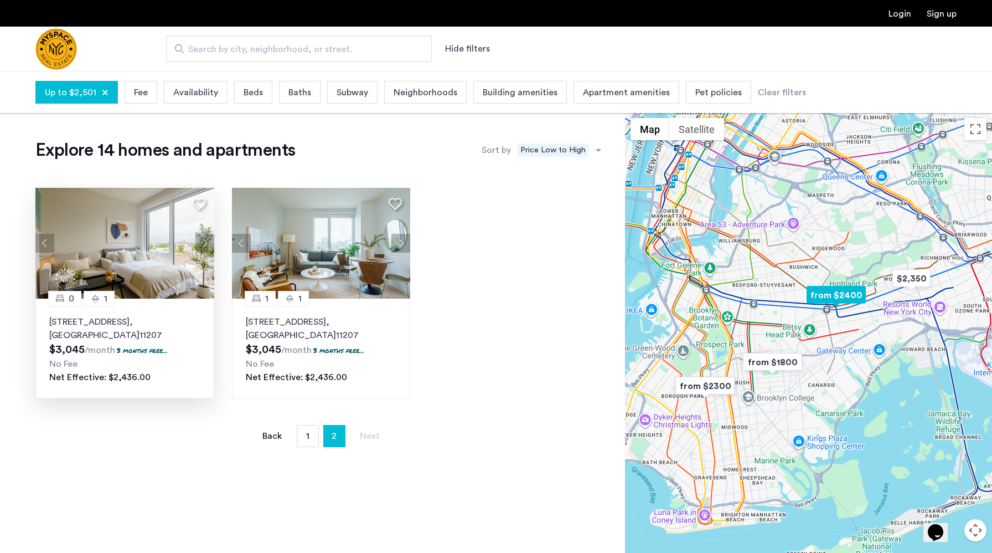
click at [202, 249] on button "Next apartment" at bounding box center [204, 243] width 19 height 19
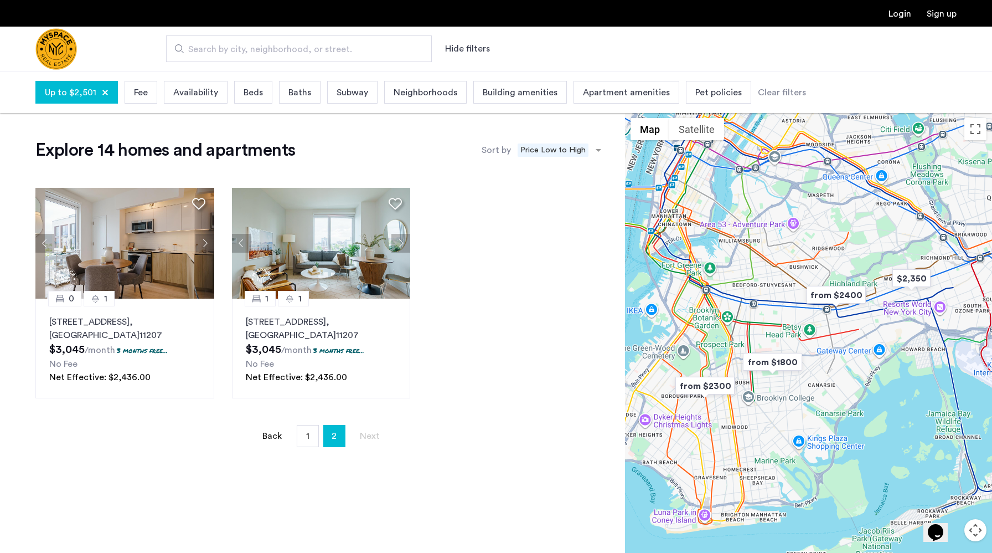
click at [412, 239] on div "0 1 2840 Atlantic Avenue, Unit 310, Brooklyn , NY 11207 $3,045 /month 3 months …" at bounding box center [321, 293] width 589 height 228
click at [406, 241] on button "Next apartment" at bounding box center [400, 243] width 19 height 19
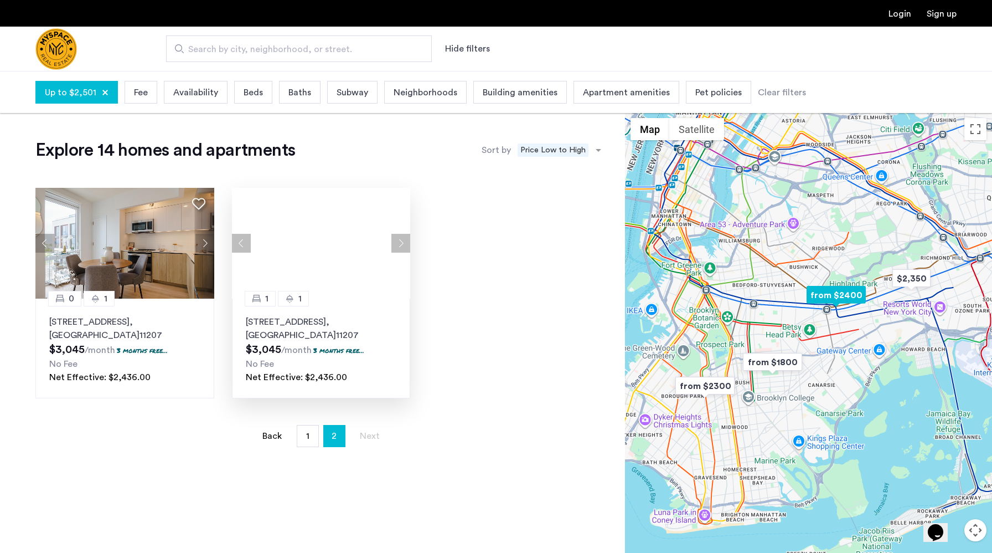
click at [403, 244] on div at bounding box center [321, 243] width 179 height 111
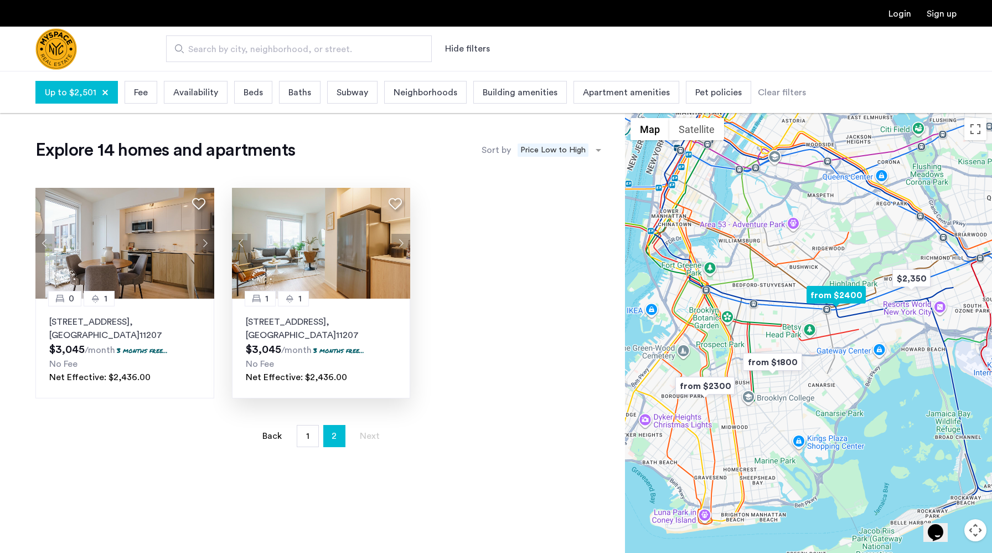
click at [402, 244] on button "Next apartment" at bounding box center [400, 243] width 19 height 19
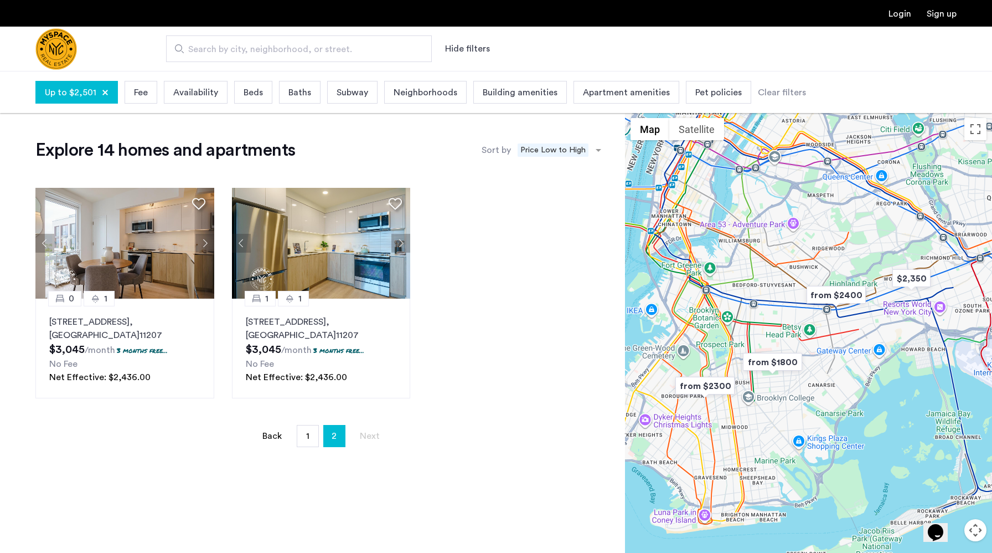
click at [102, 91] on div at bounding box center [105, 92] width 7 height 7
